Goal: Task Accomplishment & Management: Manage account settings

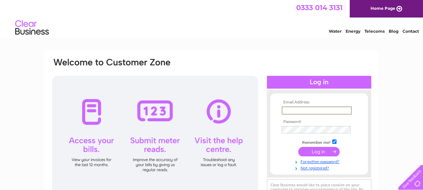
click at [291, 108] on input "text" at bounding box center [317, 110] width 70 height 8
type input "[EMAIL_ADDRESS][DOMAIN_NAME]"
click at [316, 154] on input "submit" at bounding box center [318, 150] width 41 height 9
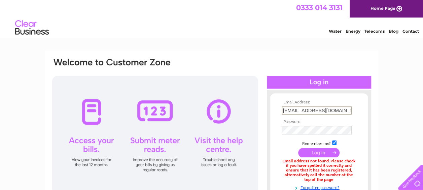
click at [320, 112] on input "[EMAIL_ADDRESS][DOMAIN_NAME]" at bounding box center [317, 110] width 70 height 8
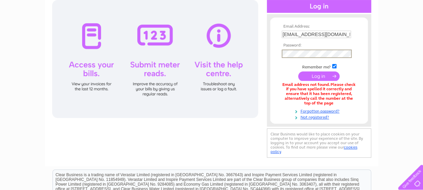
scroll to position [85, 0]
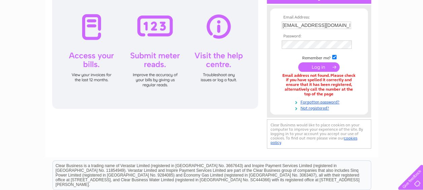
click at [322, 65] on input "submit" at bounding box center [318, 66] width 41 height 9
